Goal: Information Seeking & Learning: Learn about a topic

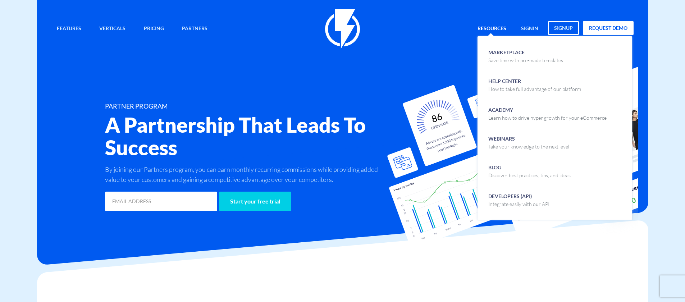
click at [499, 28] on link "Resources" at bounding box center [492, 28] width 40 height 15
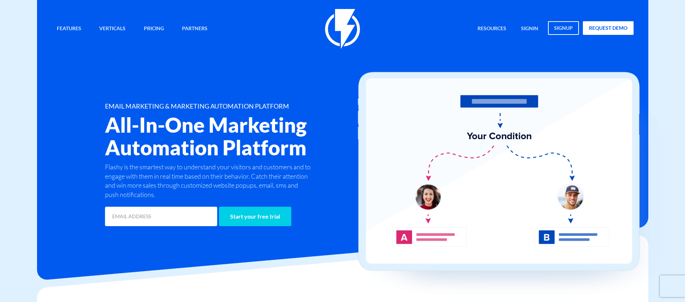
click at [431, 32] on div "Features Marketing Automation Convert, Enagage And Retain Your Customers Email …" at bounding box center [343, 29] width 594 height 40
click at [300, 127] on h2 "All-In-One Marketing Automation Platform" at bounding box center [245, 136] width 281 height 45
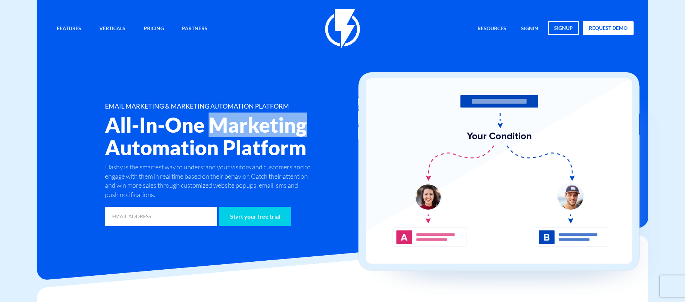
click at [300, 127] on h2 "All-In-One Marketing Automation Platform" at bounding box center [245, 136] width 281 height 45
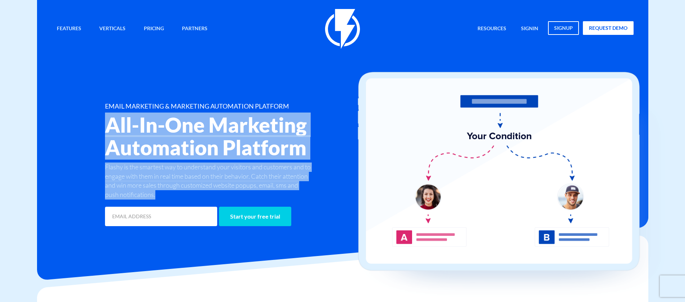
drag, startPoint x: 300, startPoint y: 127, endPoint x: 269, endPoint y: 194, distance: 73.9
click at [269, 194] on div "EMAIL MARKETING & MARKETING AUTOMATION PLATFORM All-In-One Marketing Automation…" at bounding box center [245, 165] width 291 height 125
click at [269, 194] on p "Flashy is the smartest way to understand your visitors and customers and to eng…" at bounding box center [209, 181] width 208 height 37
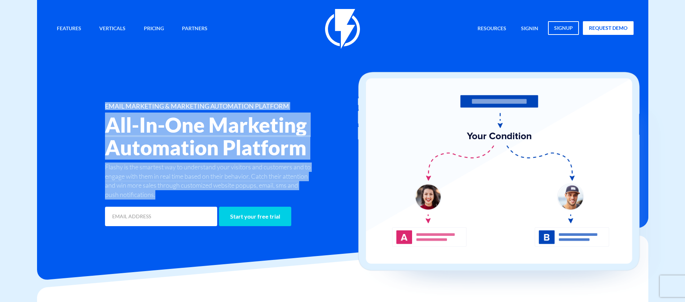
drag, startPoint x: 269, startPoint y: 194, endPoint x: 283, endPoint y: 83, distance: 112.0
click at [283, 83] on div "Features Marketing Automation Convert, Enagage And Retain Your Customers Email …" at bounding box center [343, 118] width 594 height 219
click at [281, 85] on div "Features Marketing Automation Convert, Enagage And Retain Your Customers Email …" at bounding box center [343, 118] width 594 height 219
drag, startPoint x: 281, startPoint y: 85, endPoint x: 221, endPoint y: 192, distance: 123.1
click at [221, 192] on div "Features Marketing Automation Convert, Enagage And Retain Your Customers Email …" at bounding box center [343, 118] width 594 height 219
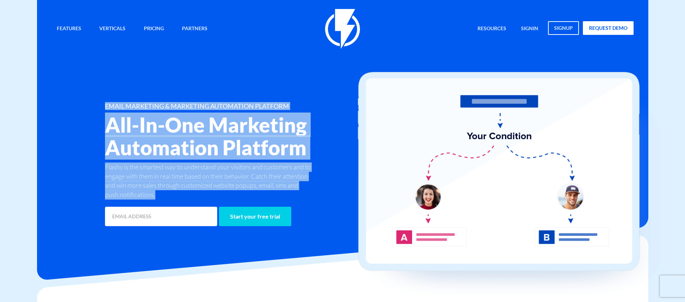
click at [221, 192] on p "Flashy is the smartest way to understand your visitors and customers and to eng…" at bounding box center [209, 181] width 208 height 37
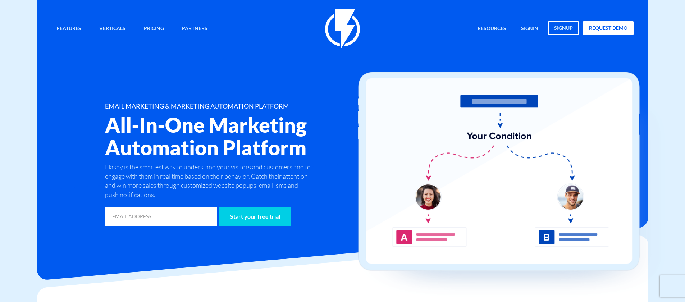
click at [250, 107] on h1 "EMAIL MARKETING & MARKETING AUTOMATION PLATFORM" at bounding box center [245, 106] width 281 height 7
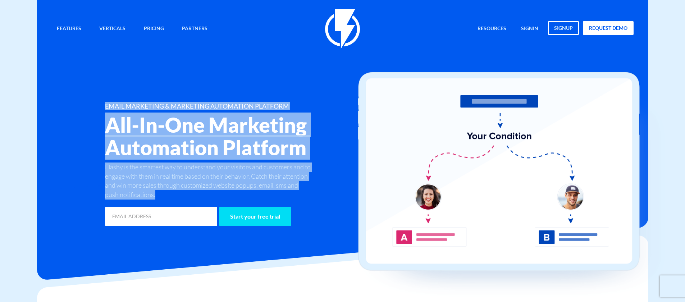
drag, startPoint x: 250, startPoint y: 107, endPoint x: 269, endPoint y: 214, distance: 109.2
click at [258, 212] on div "EMAIL MARKETING & MARKETING AUTOMATION PLATFORM All-In-One Marketing Automation…" at bounding box center [245, 165] width 291 height 125
click at [289, 202] on div "Start your free trial" at bounding box center [245, 214] width 291 height 28
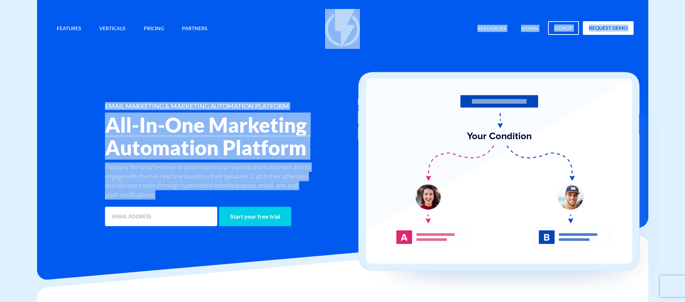
drag, startPoint x: 289, startPoint y: 202, endPoint x: 367, endPoint y: -6, distance: 222.1
click at [214, 29] on div "Features Marketing Automation Convert, Enagage And Retain Your Customers Email …" at bounding box center [343, 29] width 594 height 40
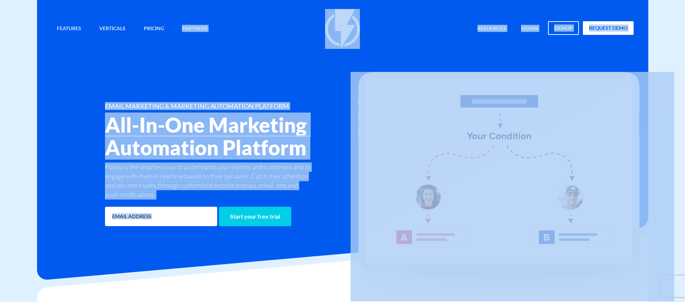
drag, startPoint x: 217, startPoint y: 22, endPoint x: 339, endPoint y: 260, distance: 267.6
click at [256, 203] on div "Start your free trial" at bounding box center [245, 214] width 291 height 28
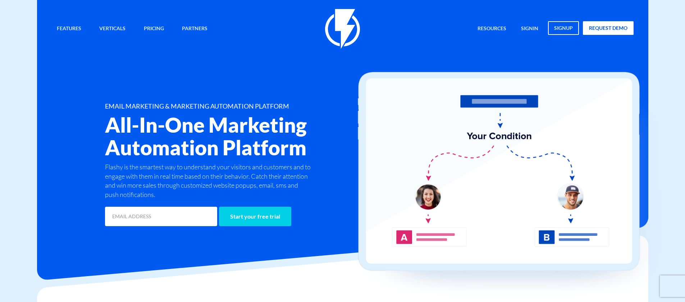
drag, startPoint x: 227, startPoint y: 159, endPoint x: 67, endPoint y: 0, distance: 224.9
click at [196, 39] on div "Features Marketing Automation Convert, Enagage And Retain Your Customers Email …" at bounding box center [343, 118] width 594 height 219
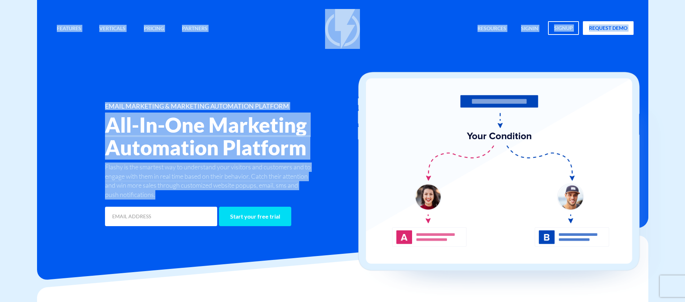
drag, startPoint x: 101, startPoint y: 53, endPoint x: 286, endPoint y: 210, distance: 243.2
click at [279, 159] on h2 "All-In-One Marketing Automation Platform" at bounding box center [245, 136] width 281 height 45
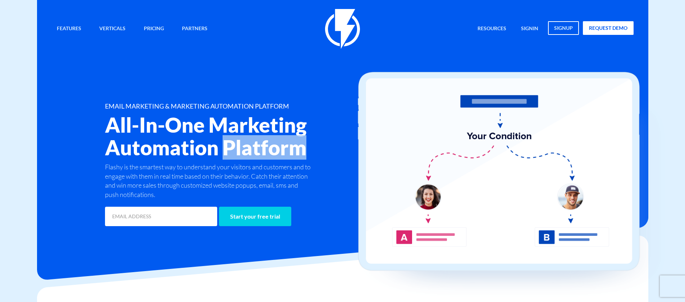
click at [279, 159] on h2 "All-In-One Marketing Automation Platform" at bounding box center [245, 136] width 281 height 45
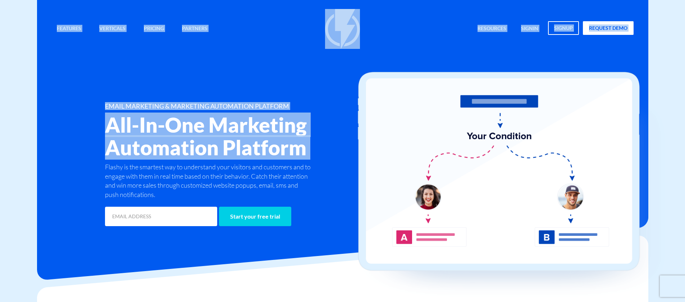
drag, startPoint x: 279, startPoint y: 160, endPoint x: 28, endPoint y: 28, distance: 283.1
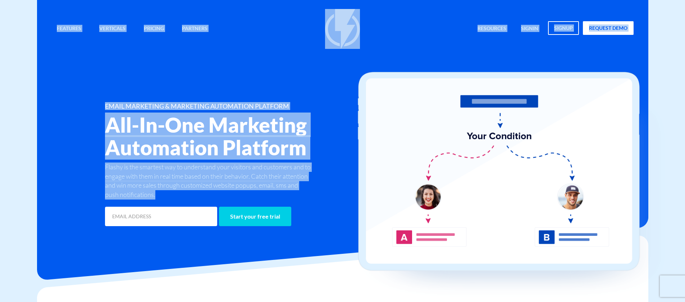
drag, startPoint x: 182, startPoint y: 120, endPoint x: 250, endPoint y: 200, distance: 104.4
click at [250, 200] on div "Features Marketing Automation Convert, Enagage And Retain Your Customers Email …" at bounding box center [343, 118] width 594 height 219
click at [195, 164] on p "Flashy is the smartest way to understand your visitors and customers and to eng…" at bounding box center [209, 181] width 208 height 37
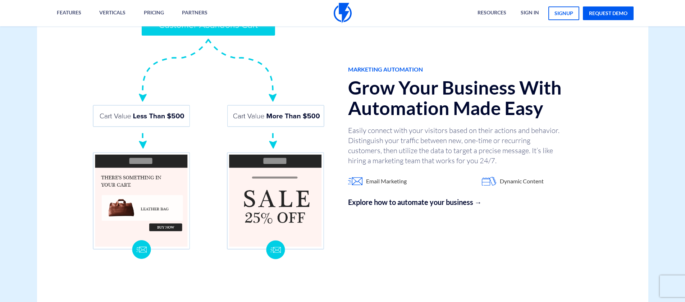
scroll to position [609, 0]
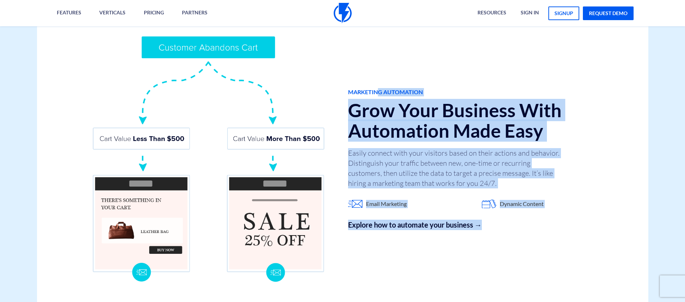
drag, startPoint x: 380, startPoint y: 98, endPoint x: 396, endPoint y: 260, distance: 163.1
click at [396, 260] on div "MARKETING AUTOMATION Grow Your Business With Automation Made Easy Easily connec…" at bounding box center [343, 159] width 622 height 334
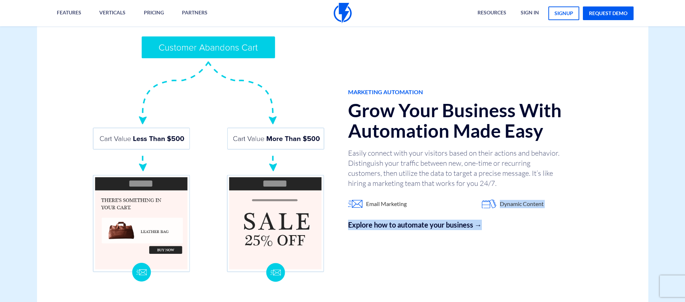
drag, startPoint x: 399, startPoint y: 263, endPoint x: 498, endPoint y: 209, distance: 112.6
click at [498, 209] on div "MARKETING AUTOMATION Grow Your Business With Automation Made Easy Easily connec…" at bounding box center [343, 159] width 622 height 334
click at [412, 85] on div "MARKETING AUTOMATION Grow Your Business With Automation Made Easy Easily connec…" at bounding box center [343, 159] width 622 height 334
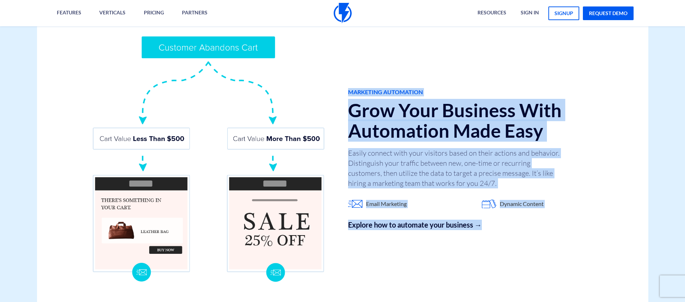
drag, startPoint x: 398, startPoint y: 114, endPoint x: 462, endPoint y: 286, distance: 183.8
click at [462, 286] on div "MARKETING AUTOMATION Grow Your Business With Automation Made Easy Easily connec…" at bounding box center [343, 159] width 622 height 334
click at [462, 284] on div "MARKETING AUTOMATION Grow Your Business With Automation Made Easy Easily connec…" at bounding box center [343, 159] width 622 height 334
drag, startPoint x: 440, startPoint y: 264, endPoint x: 389, endPoint y: 65, distance: 205.9
click at [386, 62] on div "MARKETING AUTOMATION Grow Your Business With Automation Made Easy Easily connec…" at bounding box center [343, 159] width 622 height 334
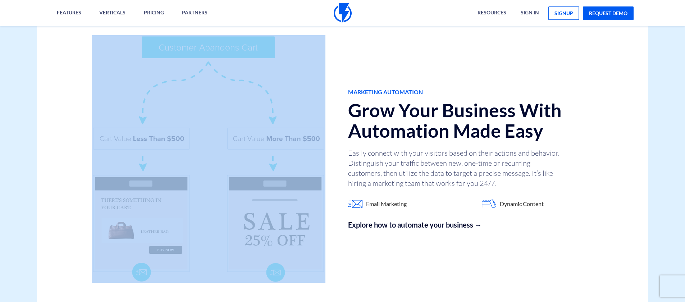
drag, startPoint x: 372, startPoint y: 56, endPoint x: 422, endPoint y: 268, distance: 217.6
click at [425, 268] on div "MARKETING AUTOMATION Grow Your Business With Automation Made Easy Easily connec…" at bounding box center [343, 159] width 622 height 334
click at [417, 265] on div "MARKETING AUTOMATION Grow Your Business With Automation Made Easy Easily connec…" at bounding box center [343, 159] width 622 height 334
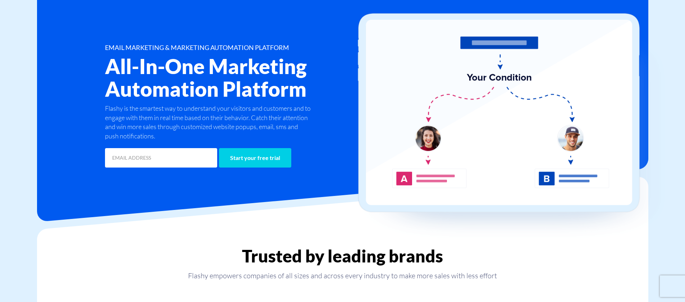
scroll to position [0, 0]
